Goal: Information Seeking & Learning: Learn about a topic

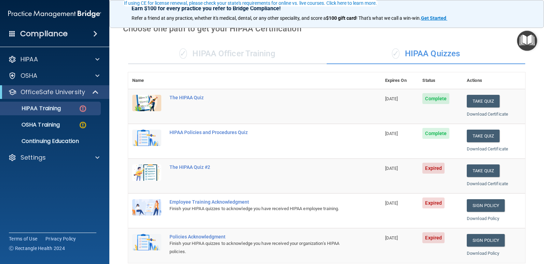
scroll to position [68, 0]
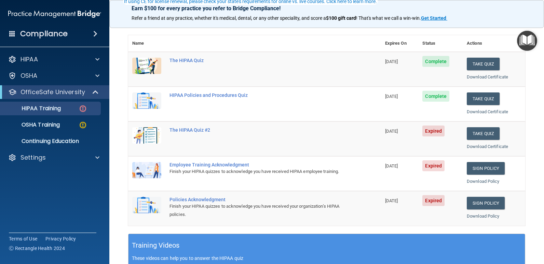
click at [427, 133] on span "Expired" at bounding box center [433, 131] width 22 height 11
click at [472, 135] on button "Take Quiz" at bounding box center [482, 133] width 33 height 13
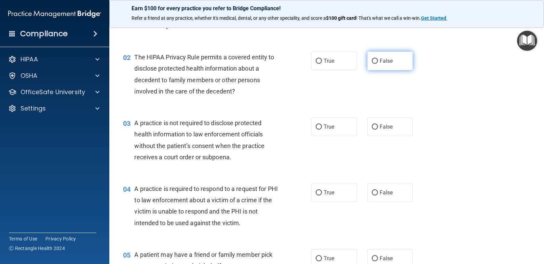
click at [371, 61] on input "False" at bounding box center [374, 61] width 6 height 5
radio input "true"
click at [371, 59] on input "False" at bounding box center [374, 61] width 6 height 5
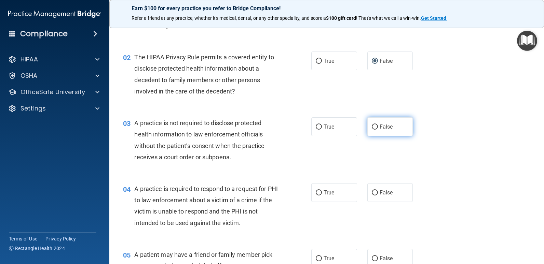
click at [372, 127] on input "False" at bounding box center [374, 127] width 6 height 5
radio input "true"
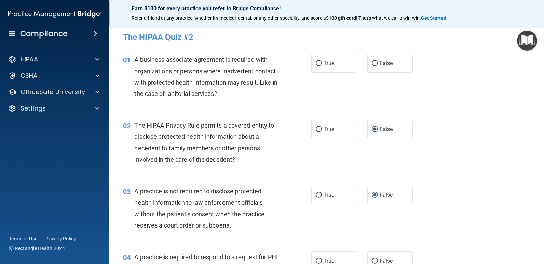
drag, startPoint x: 370, startPoint y: 131, endPoint x: 369, endPoint y: 140, distance: 8.9
click at [371, 131] on input "False" at bounding box center [374, 129] width 6 height 5
click at [371, 195] on input "False" at bounding box center [374, 195] width 6 height 5
click at [95, 59] on div at bounding box center [96, 59] width 17 height 8
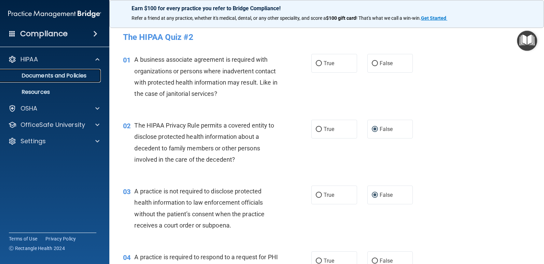
click at [89, 75] on p "Documents and Policies" at bounding box center [50, 75] width 93 height 7
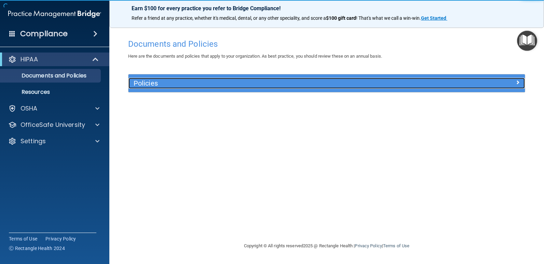
click at [519, 81] on span at bounding box center [517, 82] width 4 height 8
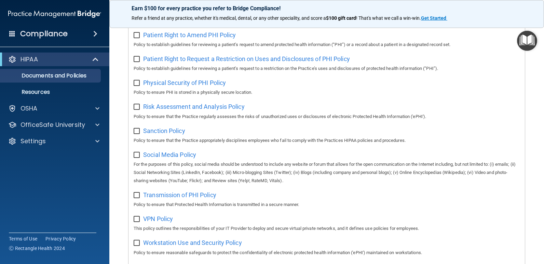
scroll to position [369, 0]
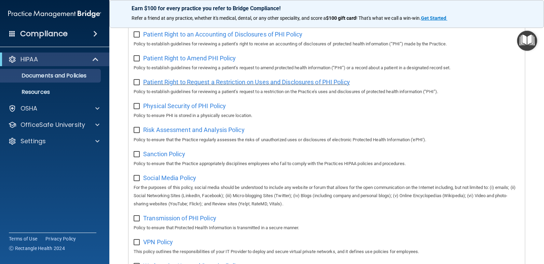
click at [166, 86] on span "Patient Right to Request a Restriction on Uses and Disclosures of PHI Policy" at bounding box center [246, 82] width 207 height 7
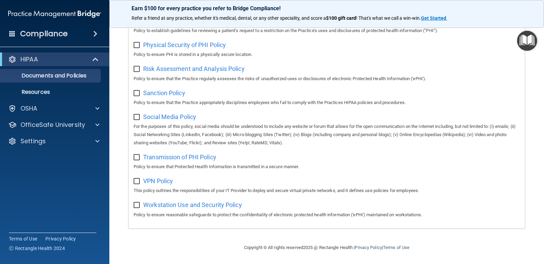
scroll to position [437, 0]
click at [167, 65] on span "Risk Assessment and Analysis Policy" at bounding box center [193, 68] width 101 height 7
click at [147, 178] on span "VPN Policy" at bounding box center [158, 181] width 30 height 7
